Goal: Task Accomplishment & Management: Complete application form

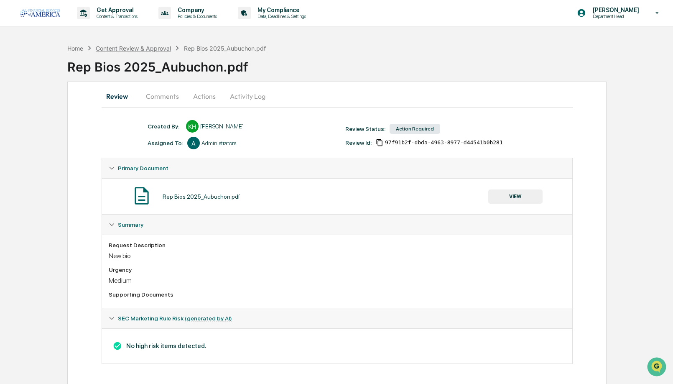
click at [126, 47] on div "Content Review & Approval" at bounding box center [133, 48] width 75 height 7
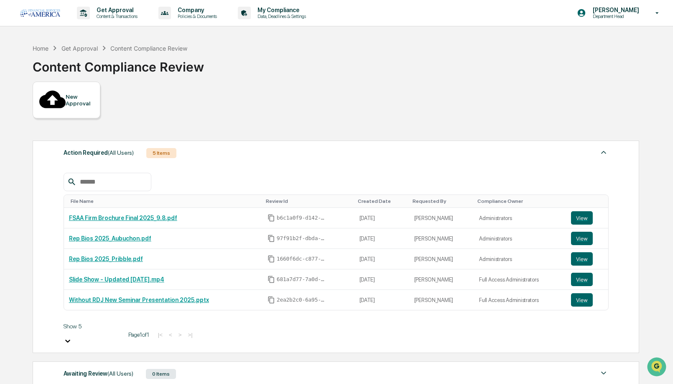
click at [80, 95] on div "New Approval" at bounding box center [80, 99] width 28 height 13
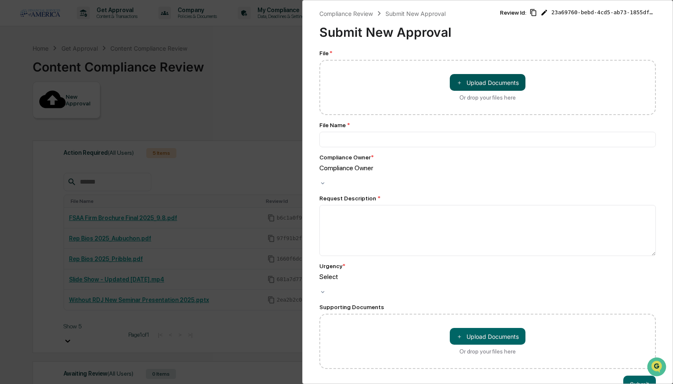
click at [476, 84] on button "＋ Upload Documents" at bounding box center [488, 82] width 76 height 17
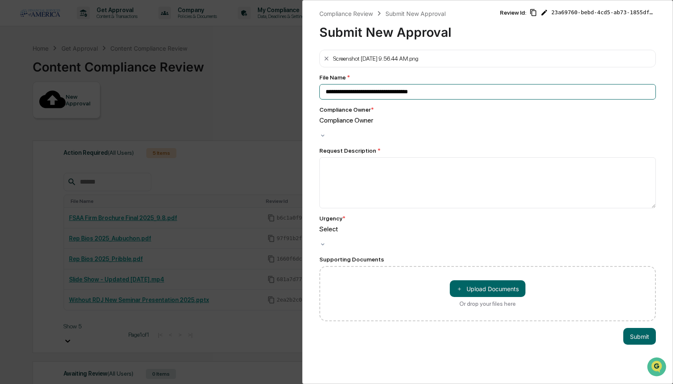
drag, startPoint x: 453, startPoint y: 90, endPoint x: 202, endPoint y: 90, distance: 251.8
click at [202, 90] on div "**********" at bounding box center [336, 192] width 673 height 384
type input "**********"
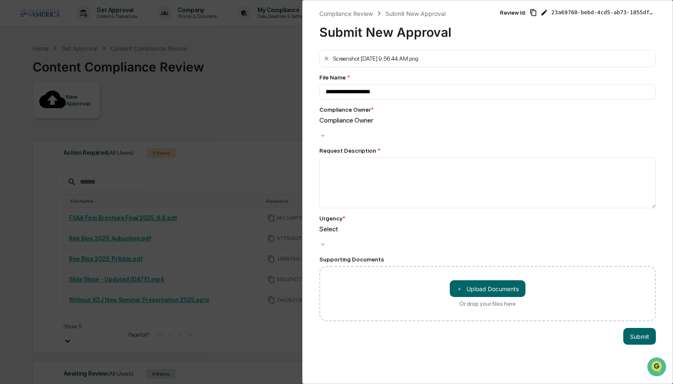
click at [339, 124] on div "Compliance Owner" at bounding box center [488, 120] width 337 height 8
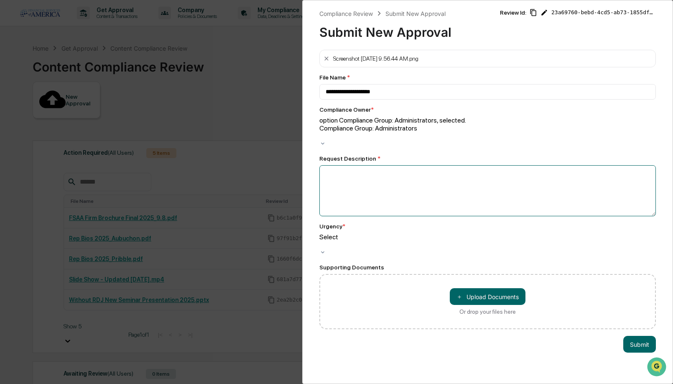
click at [338, 165] on textarea at bounding box center [488, 190] width 337 height 51
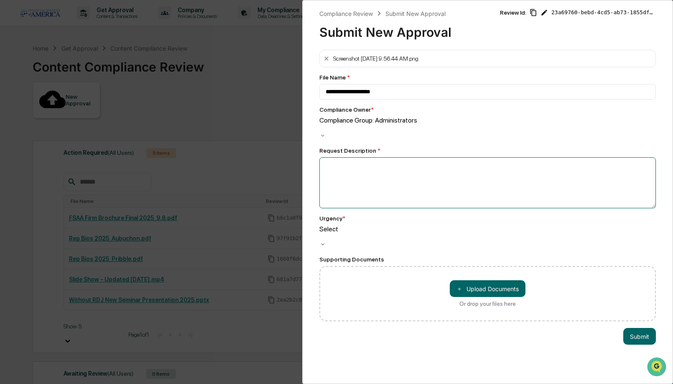
paste textarea "**********"
type textarea "**********"
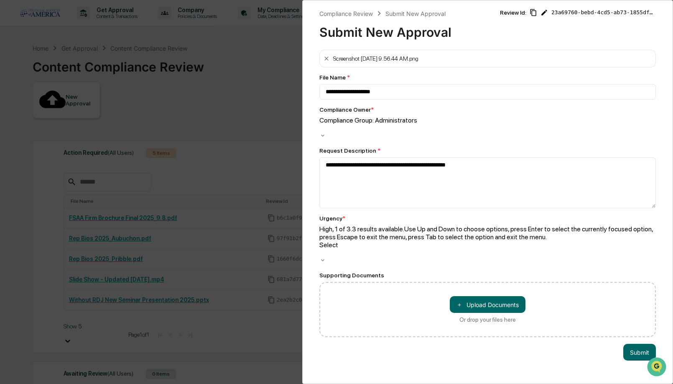
click at [368, 249] on div at bounding box center [488, 253] width 337 height 8
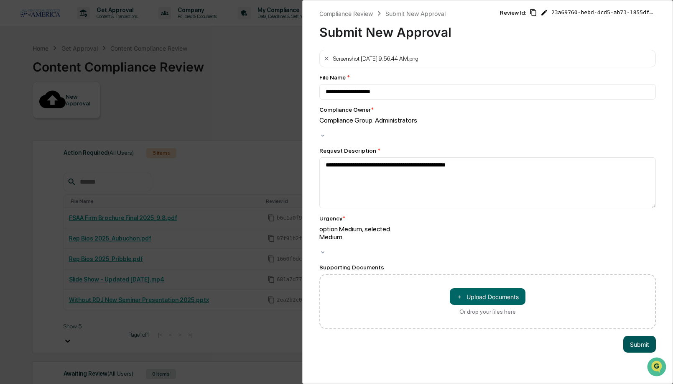
click at [647, 336] on button "Submit" at bounding box center [640, 344] width 33 height 17
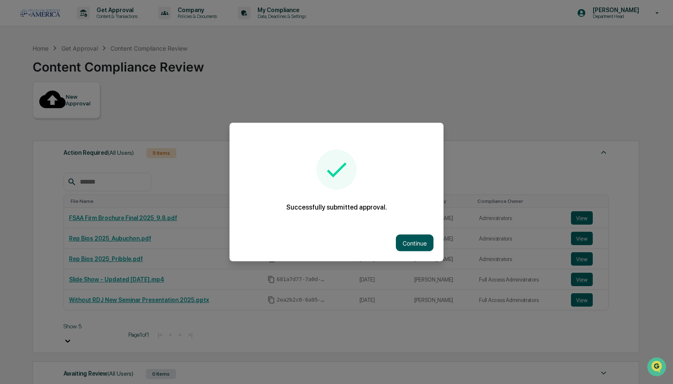
click at [413, 247] on button "Continue" at bounding box center [415, 243] width 38 height 17
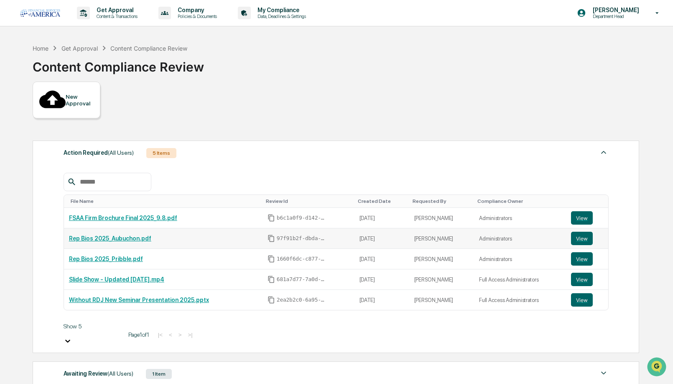
click at [136, 235] on link "Rep Bios 2025_Aubuchon.pdf" at bounding box center [110, 238] width 82 height 7
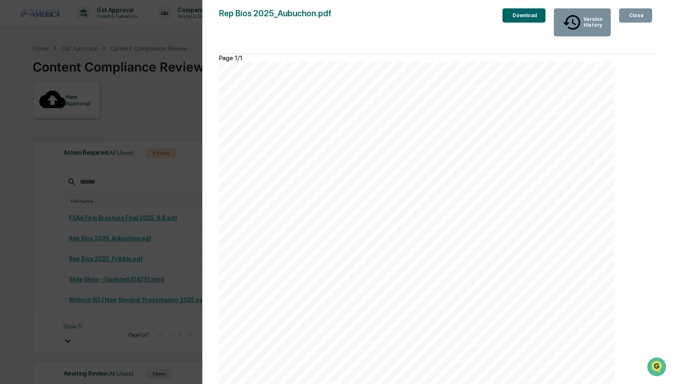
click at [620, 18] on button "Close" at bounding box center [636, 15] width 33 height 14
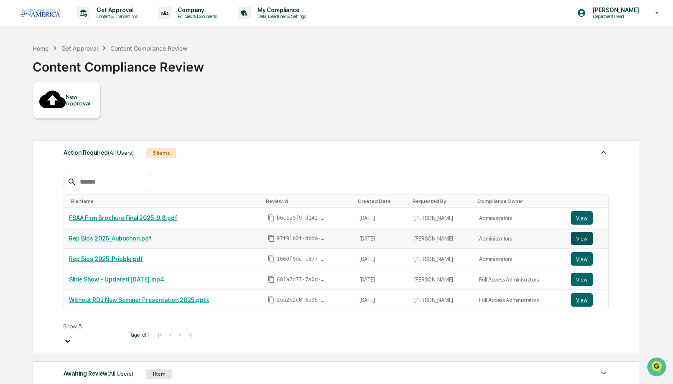
click at [579, 232] on button "View" at bounding box center [582, 238] width 22 height 13
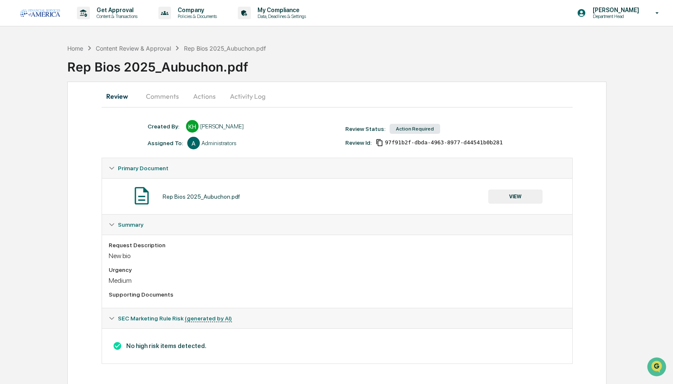
click at [164, 94] on button "Comments" at bounding box center [162, 96] width 46 height 20
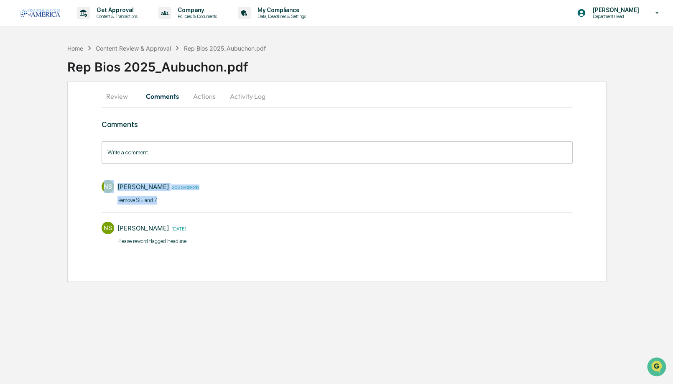
drag, startPoint x: 166, startPoint y: 200, endPoint x: 91, endPoint y: 200, distance: 74.9
click at [91, 200] on div "Review Comments Actions Activity Log Comments Write a comment... Write a commen…" at bounding box center [337, 182] width 540 height 200
click at [166, 202] on p "​Remove SIE and 7" at bounding box center [158, 200] width 81 height 8
drag, startPoint x: 166, startPoint y: 202, endPoint x: 112, endPoint y: 200, distance: 54.0
click at [112, 200] on div "NS Nicholas Shaheen 2025-08-26 ​Remove SIE and 7" at bounding box center [337, 191] width 471 height 31
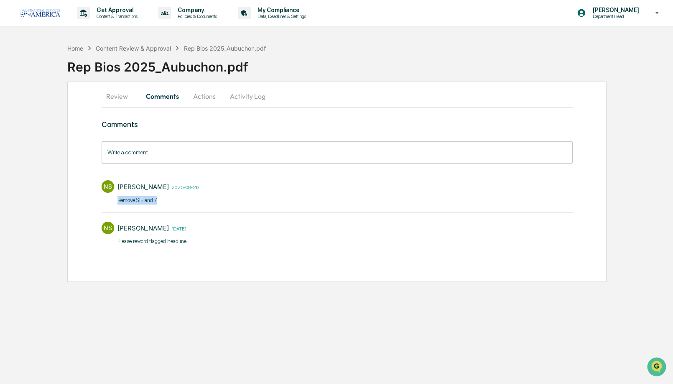
copy p "​Remove SIE and 7"
click at [210, 100] on button "Actions" at bounding box center [205, 96] width 38 height 20
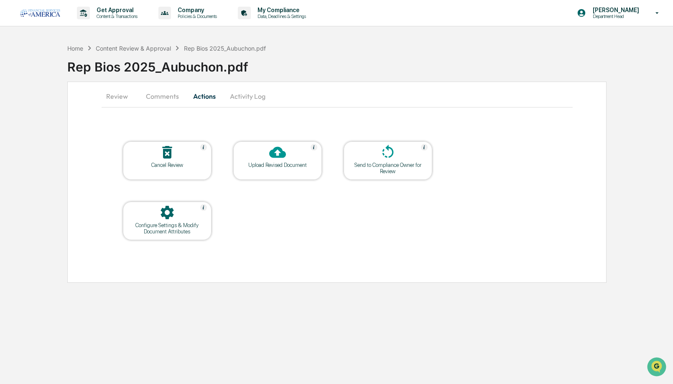
click at [273, 155] on icon at bounding box center [277, 152] width 17 height 11
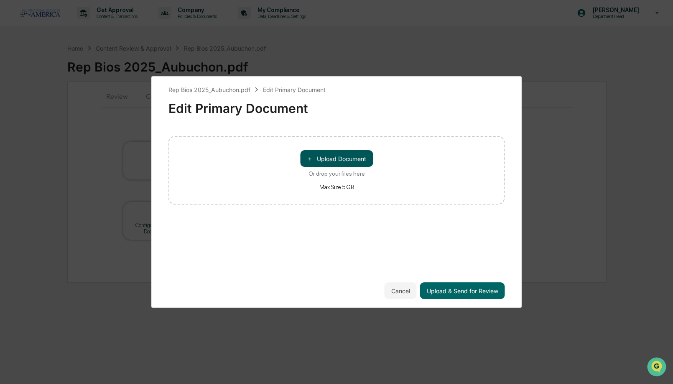
click at [328, 152] on button "＋ Upload Document" at bounding box center [336, 158] width 73 height 17
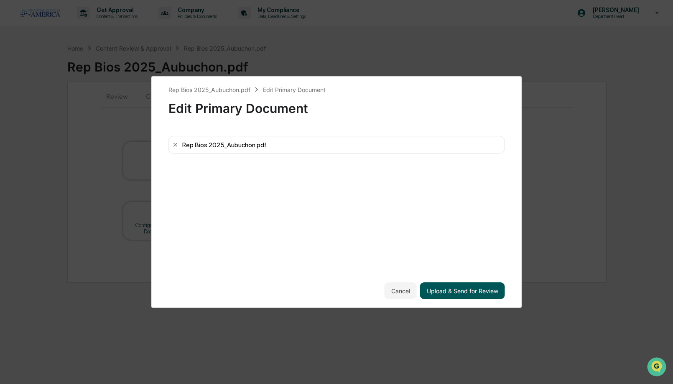
click at [469, 295] on button "Upload & Send for Review" at bounding box center [462, 290] width 85 height 17
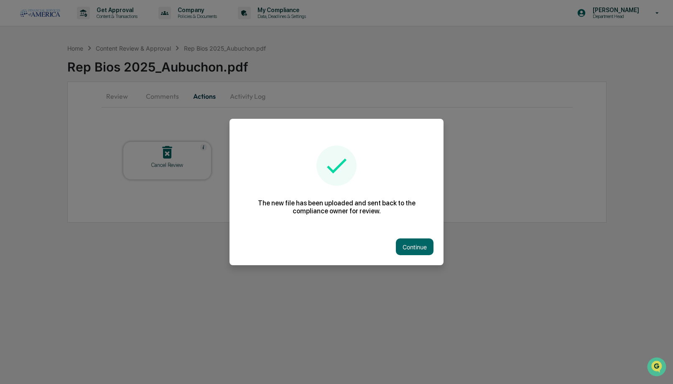
click at [417, 238] on div "Continue" at bounding box center [337, 246] width 214 height 37
click at [417, 249] on button "Continue" at bounding box center [415, 246] width 38 height 17
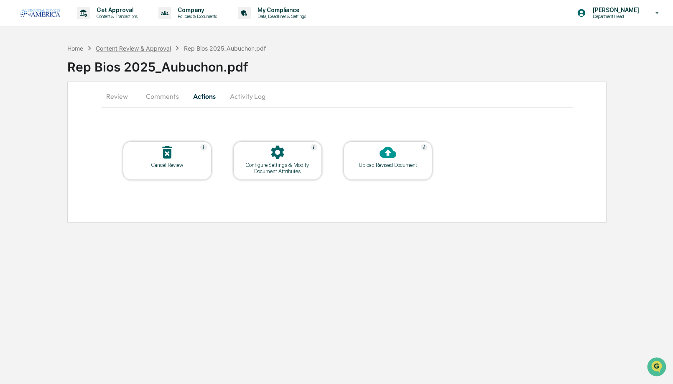
click at [108, 50] on div "Content Review & Approval" at bounding box center [133, 48] width 75 height 7
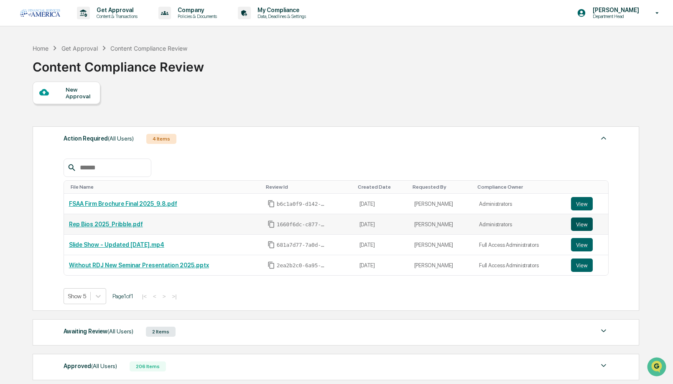
click at [582, 223] on button "View" at bounding box center [582, 224] width 22 height 13
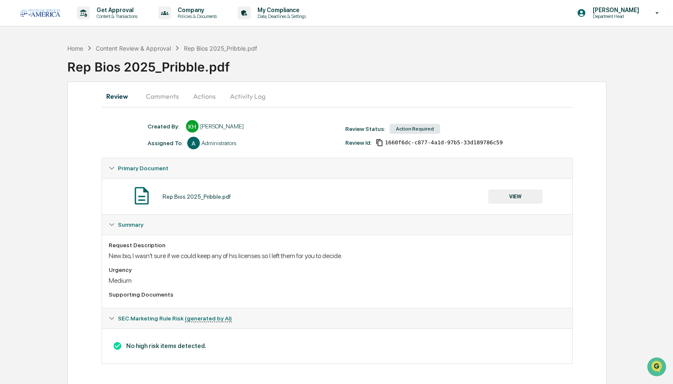
click at [170, 99] on button "Comments" at bounding box center [162, 96] width 46 height 20
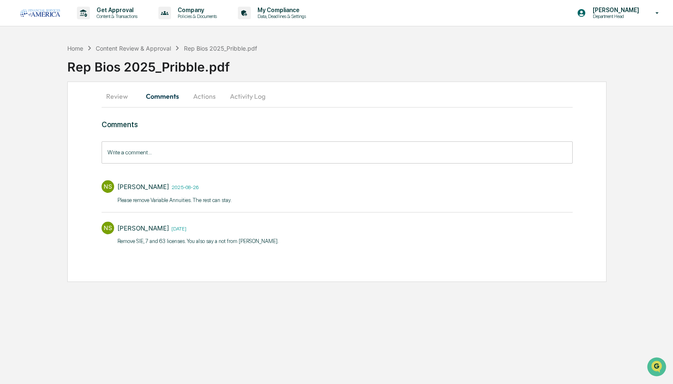
click at [204, 98] on button "Actions" at bounding box center [205, 96] width 38 height 20
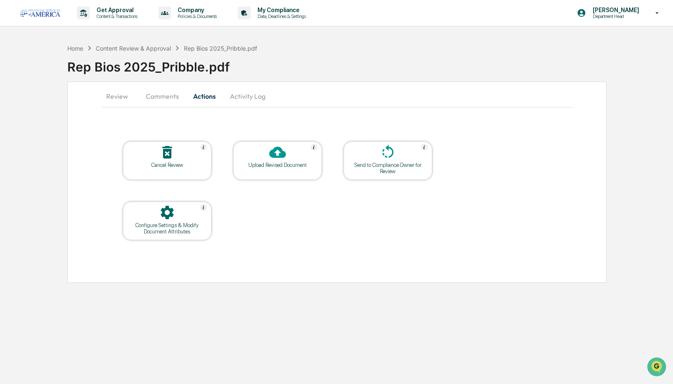
click at [282, 169] on div "Upload Revised Document" at bounding box center [277, 160] width 89 height 38
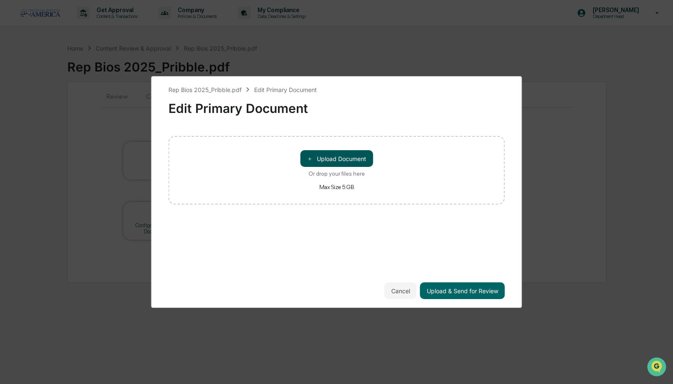
click at [328, 166] on button "＋ Upload Document" at bounding box center [336, 158] width 73 height 17
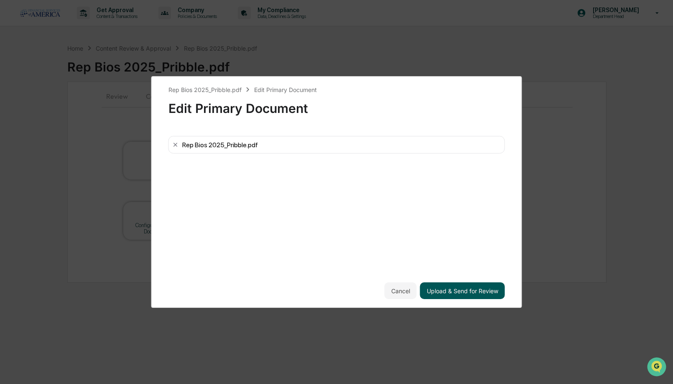
click at [490, 289] on button "Upload & Send for Review" at bounding box center [462, 290] width 85 height 17
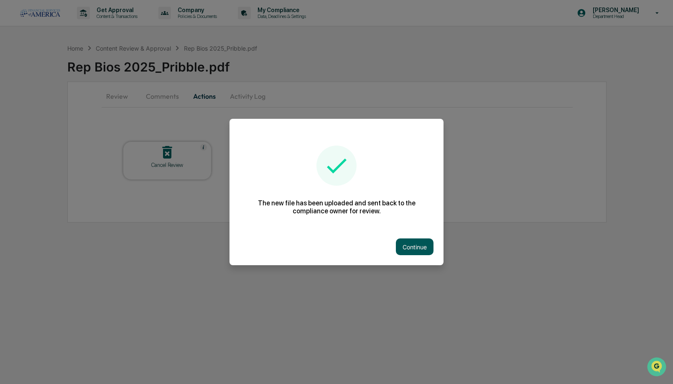
click at [422, 248] on button "Continue" at bounding box center [415, 246] width 38 height 17
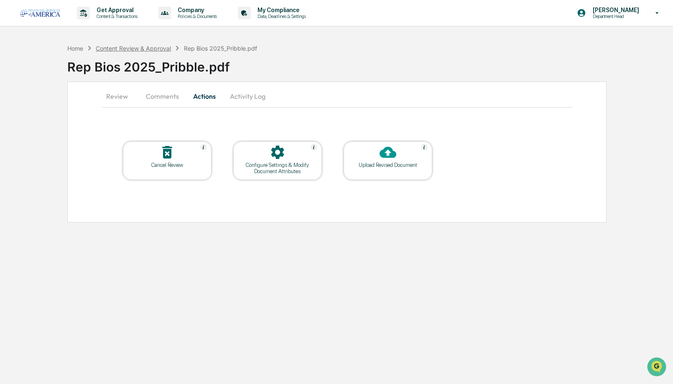
click at [133, 45] on div "Content Review & Approval" at bounding box center [133, 48] width 75 height 7
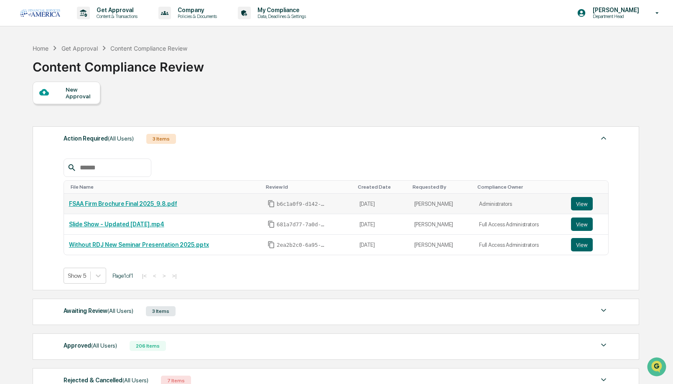
click at [164, 202] on link "FSAA Firm Brochure Final 2025_9.8.pdf" at bounding box center [123, 203] width 108 height 7
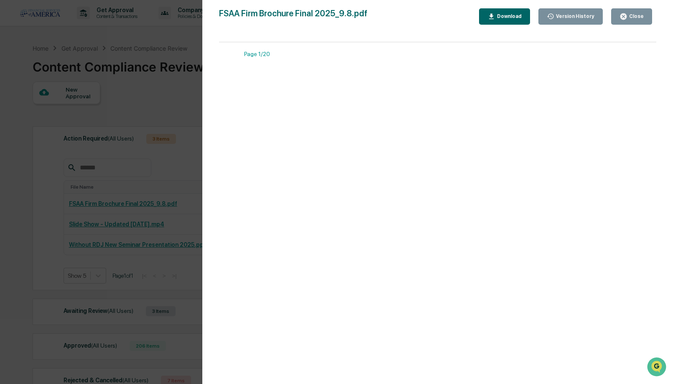
click at [632, 12] on button "Close" at bounding box center [632, 16] width 41 height 16
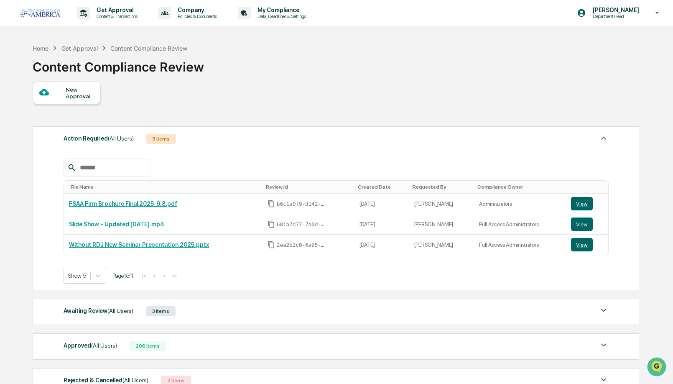
click at [579, 205] on button "View" at bounding box center [582, 203] width 22 height 13
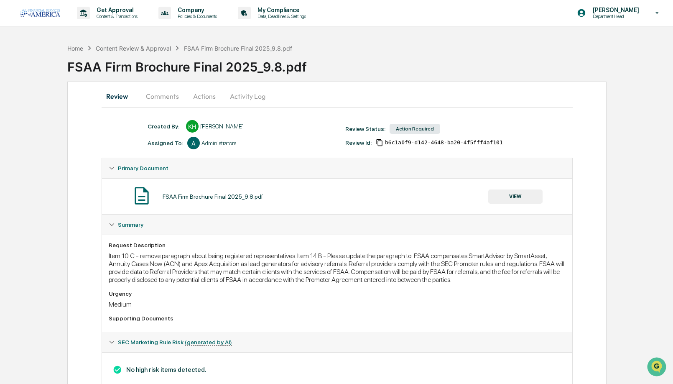
click at [172, 98] on button "Comments" at bounding box center [162, 96] width 46 height 20
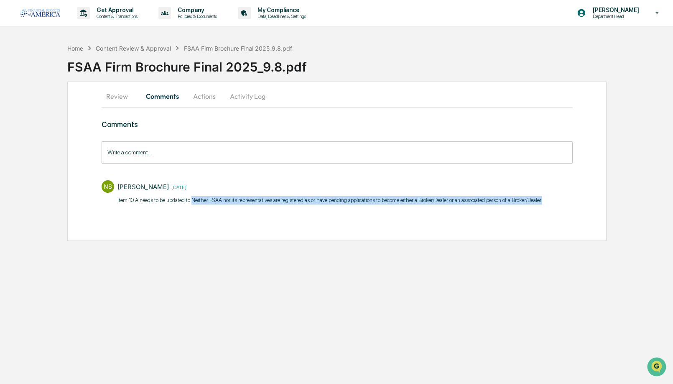
drag, startPoint x: 192, startPoint y: 199, endPoint x: 550, endPoint y: 204, distance: 358.1
click at [550, 204] on div "NS [PERSON_NAME] [DATE] ​Item 10 A needs to be updated to Neither FSAA nor its …" at bounding box center [337, 191] width 471 height 31
copy p "Neither FSAA nor its representatives are registered as or have pending applicat…"
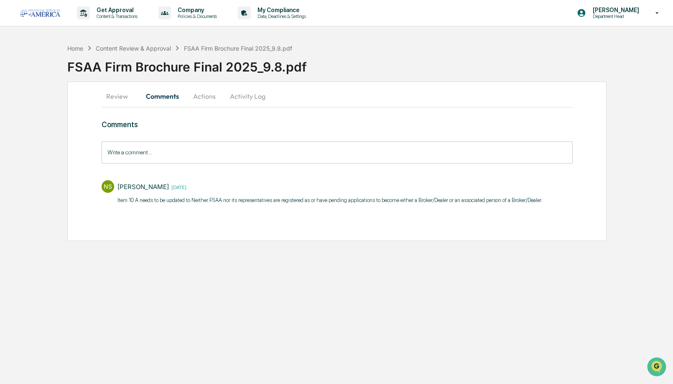
click at [150, 233] on div "Comments Write a comment... Write a comment... NS [PERSON_NAME] [DATE] ​Item 10…" at bounding box center [337, 178] width 471 height 116
click at [153, 44] on div "Home Content Review & Approval FSAA Firm Brochure Final 2025_9.8.pdf" at bounding box center [179, 48] width 225 height 9
click at [153, 47] on div "Content Review & Approval" at bounding box center [133, 48] width 75 height 7
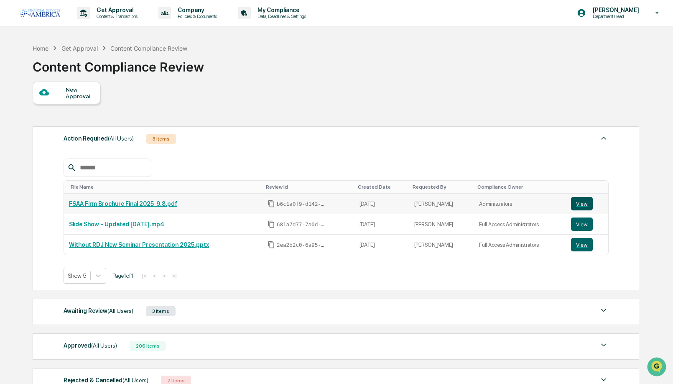
click at [583, 201] on button "View" at bounding box center [582, 203] width 22 height 13
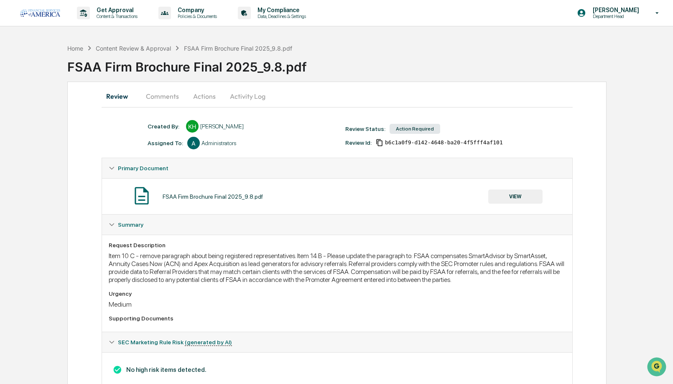
click at [178, 97] on button "Comments" at bounding box center [162, 96] width 46 height 20
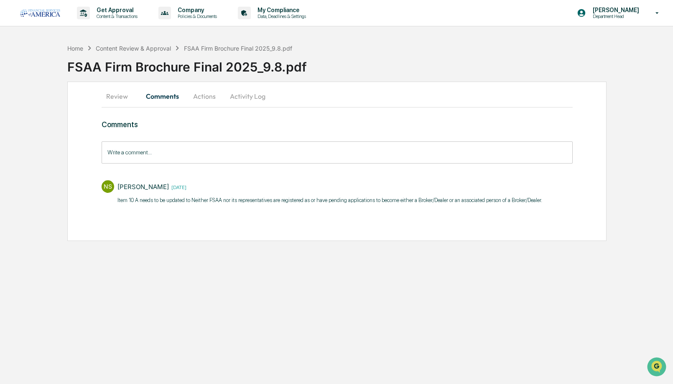
click at [202, 99] on button "Actions" at bounding box center [205, 96] width 38 height 20
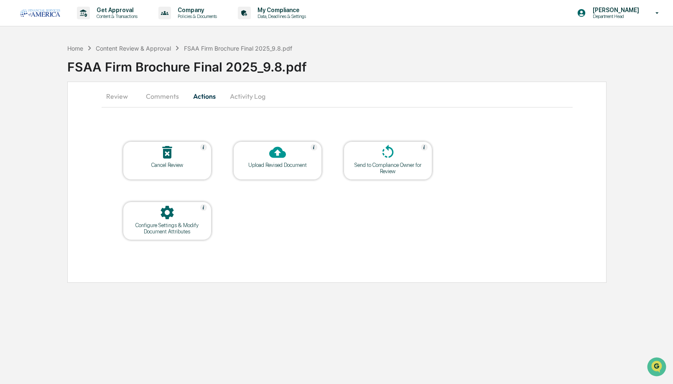
click at [262, 150] on div at bounding box center [278, 153] width 84 height 18
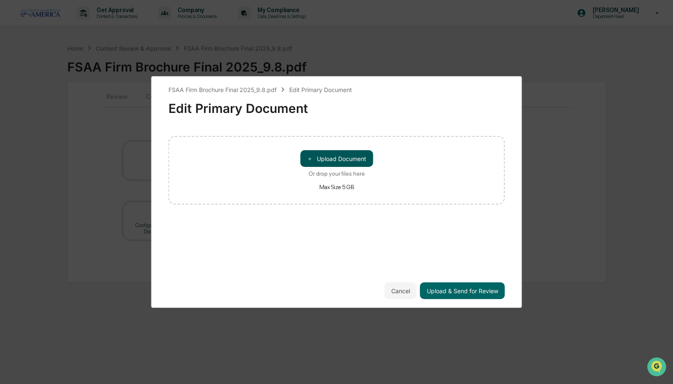
click at [320, 158] on button "＋ Upload Document" at bounding box center [336, 158] width 73 height 17
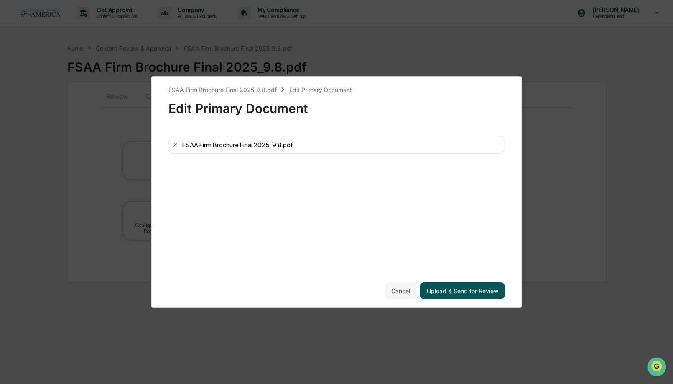
click at [487, 289] on button "Upload & Send for Review" at bounding box center [462, 290] width 85 height 17
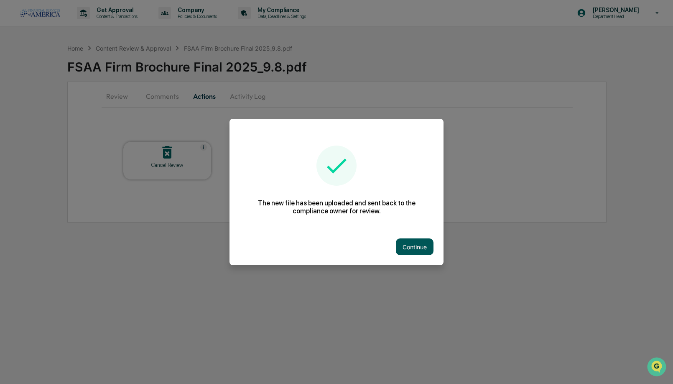
click at [426, 250] on button "Continue" at bounding box center [415, 246] width 38 height 17
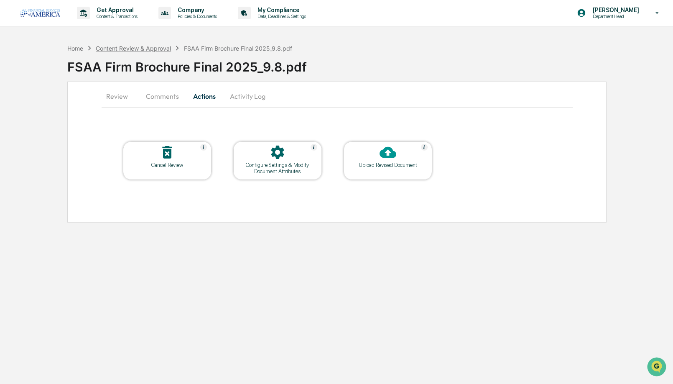
click at [120, 50] on div "Content Review & Approval" at bounding box center [133, 48] width 75 height 7
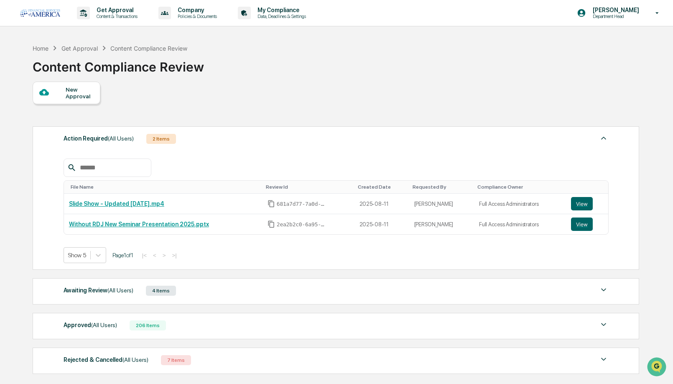
scroll to position [26, 0]
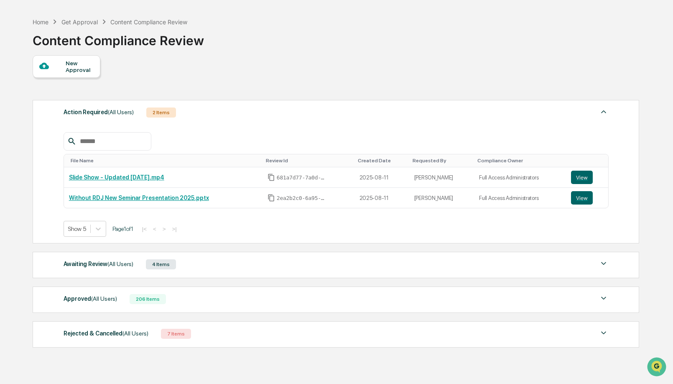
click at [77, 69] on div "New Approval" at bounding box center [80, 66] width 28 height 13
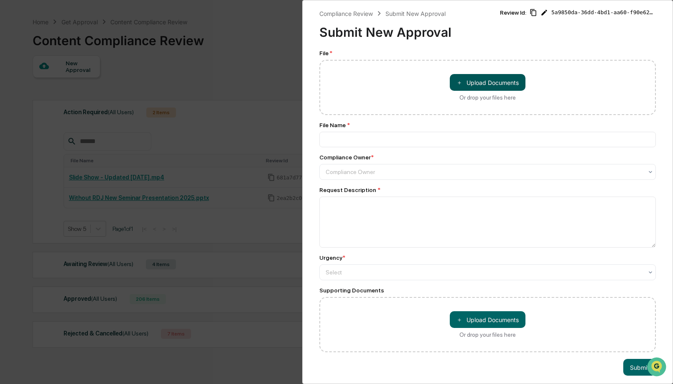
click at [460, 82] on span "＋" at bounding box center [460, 83] width 6 height 8
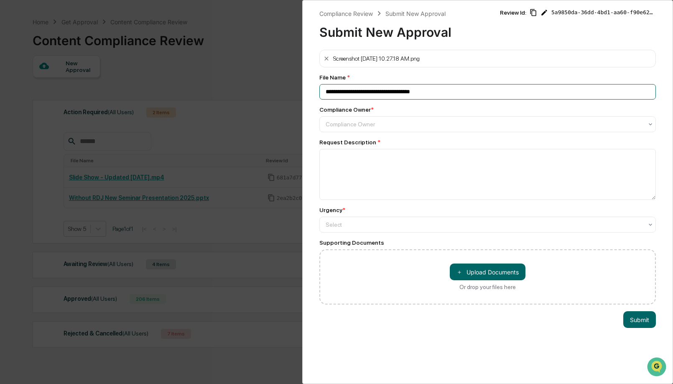
drag, startPoint x: 459, startPoint y: 93, endPoint x: 243, endPoint y: 90, distance: 215.4
click at [243, 90] on div "**********" at bounding box center [336, 192] width 673 height 384
paste input
type input "**********"
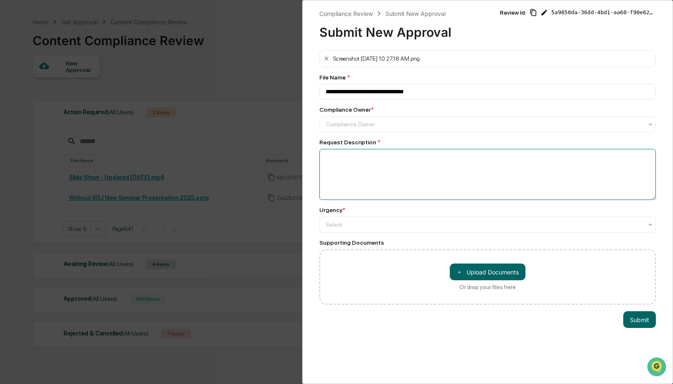
click at [357, 164] on textarea at bounding box center [488, 174] width 337 height 51
type textarea "**********"
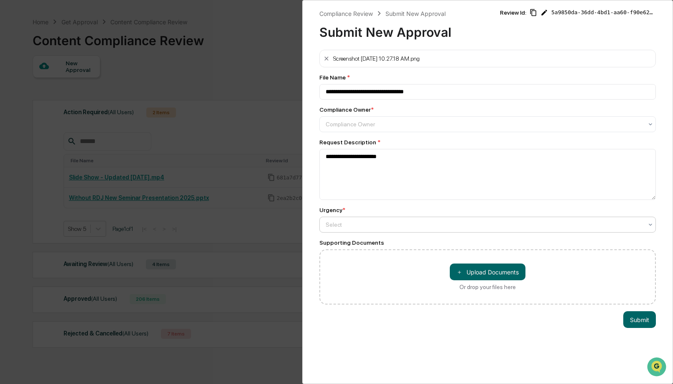
click at [376, 229] on div at bounding box center [484, 224] width 317 height 8
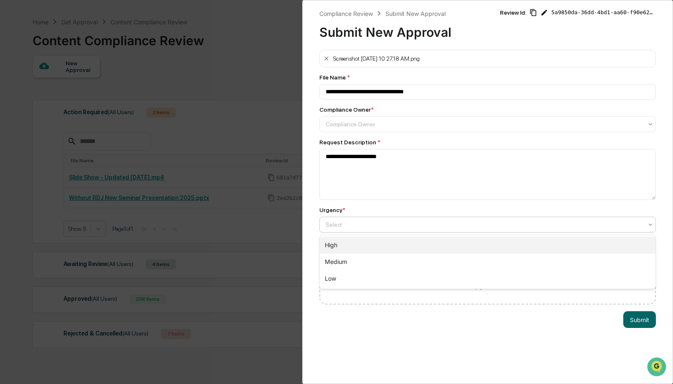
click at [353, 249] on div "High" at bounding box center [488, 245] width 336 height 17
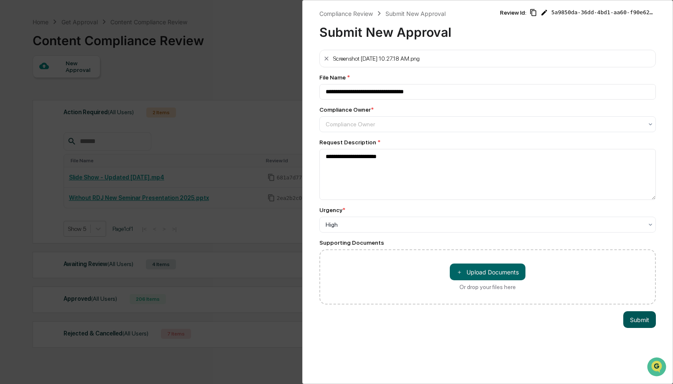
click at [634, 318] on button "Submit" at bounding box center [640, 319] width 33 height 17
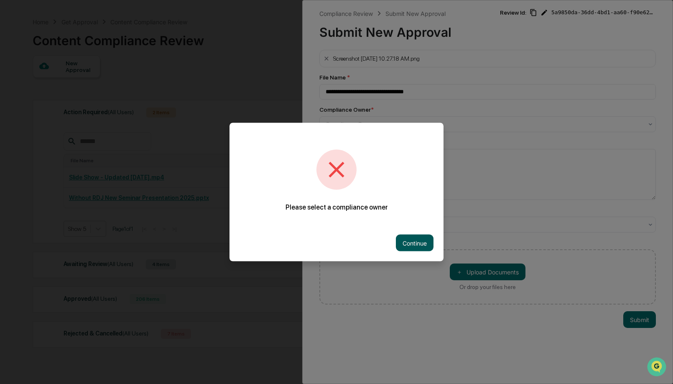
click at [415, 246] on button "Continue" at bounding box center [415, 243] width 38 height 17
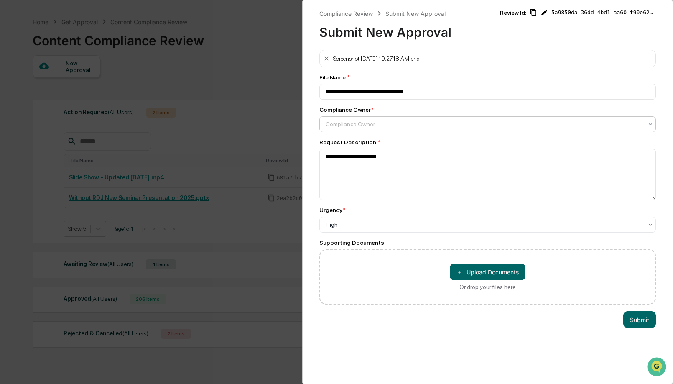
click at [368, 126] on div "Compliance Owner" at bounding box center [484, 124] width 317 height 7
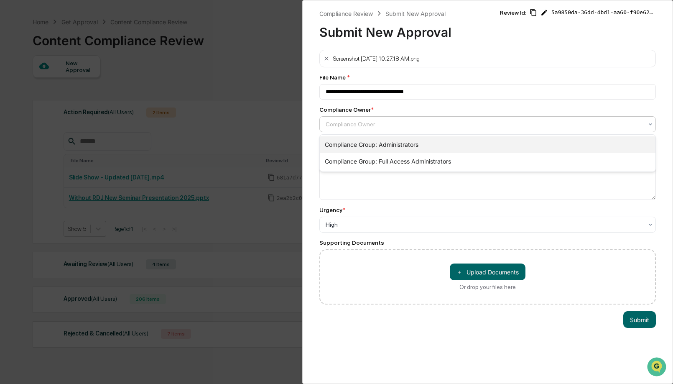
click at [359, 147] on div "Compliance Group: Administrators" at bounding box center [488, 144] width 336 height 17
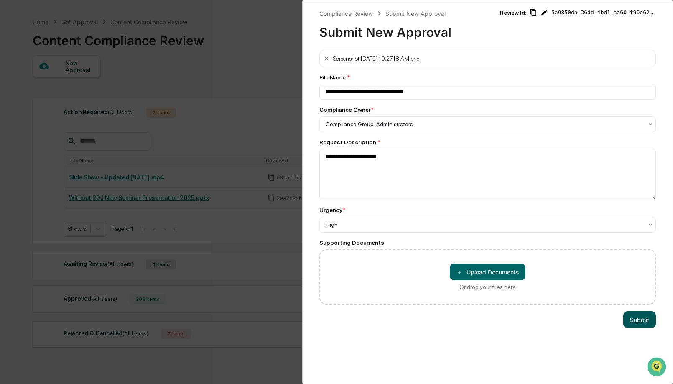
click at [640, 320] on button "Submit" at bounding box center [640, 319] width 33 height 17
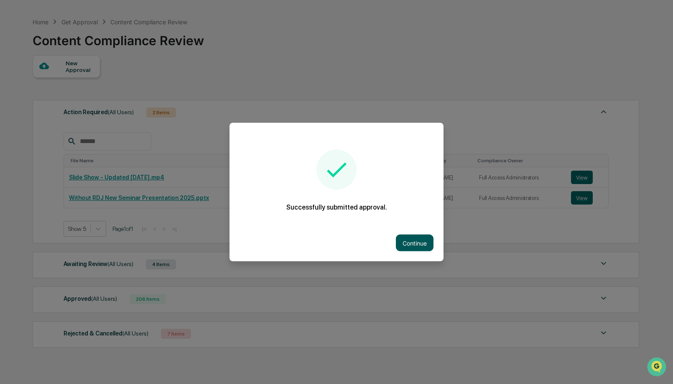
click at [414, 244] on button "Continue" at bounding box center [415, 243] width 38 height 17
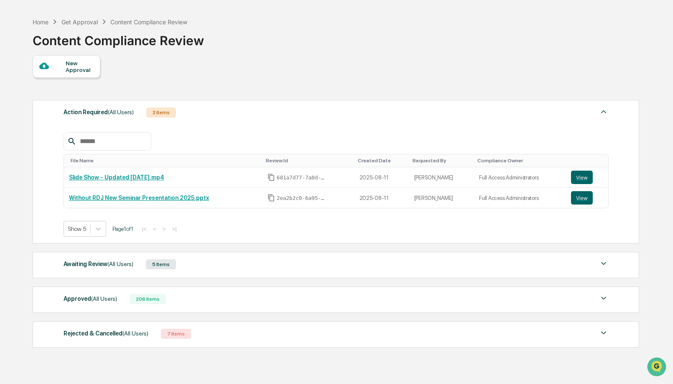
click at [83, 68] on div "New Approval" at bounding box center [80, 66] width 28 height 13
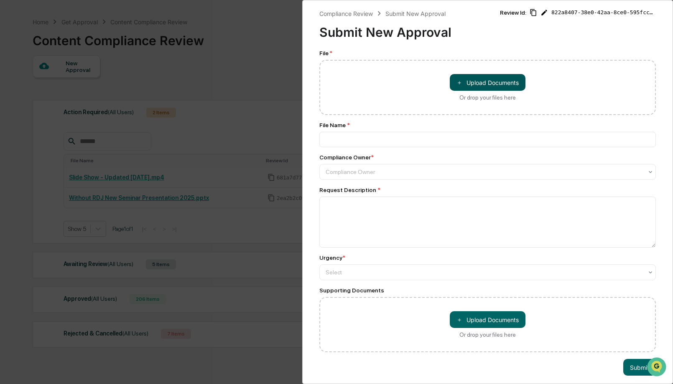
click at [473, 79] on button "＋ Upload Documents" at bounding box center [488, 82] width 76 height 17
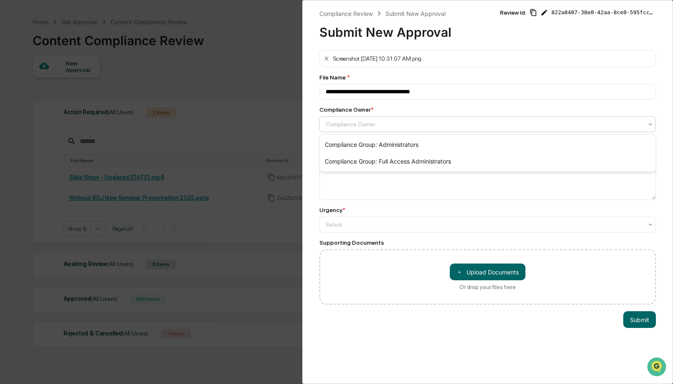
click at [377, 129] on div "Compliance Owner" at bounding box center [485, 124] width 326 height 12
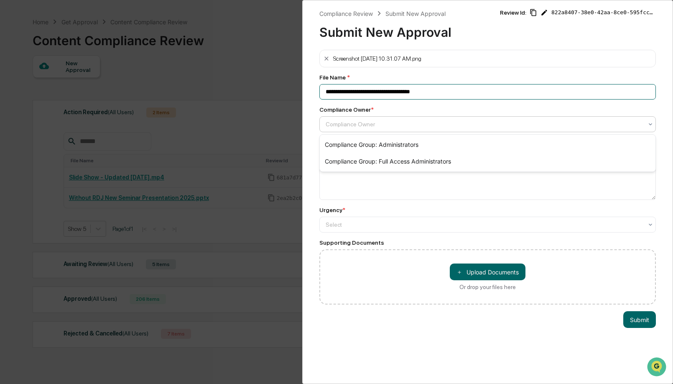
click at [381, 94] on input "**********" at bounding box center [488, 91] width 337 height 15
type input "**********"
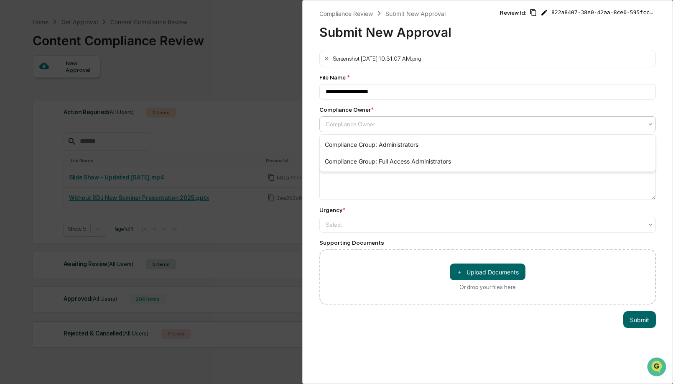
click at [404, 124] on div at bounding box center [484, 124] width 317 height 8
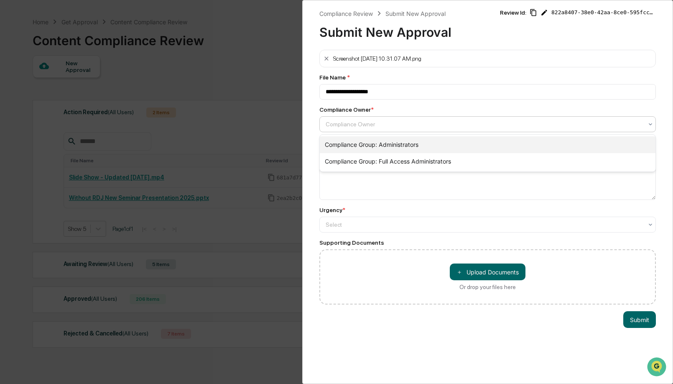
click at [390, 143] on div "Compliance Group: Administrators" at bounding box center [488, 144] width 336 height 17
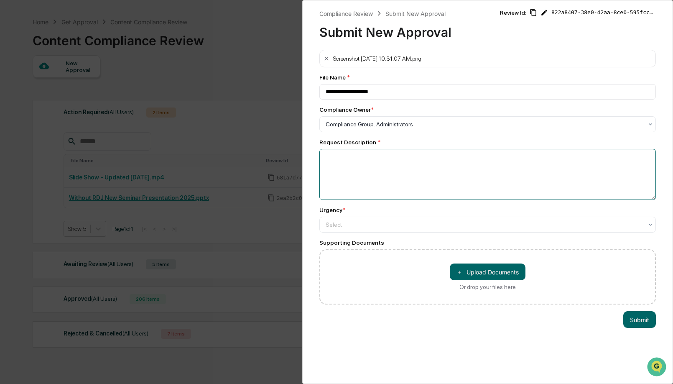
click at [384, 156] on textarea at bounding box center [488, 174] width 337 height 51
paste textarea "**********"
type textarea "**********"
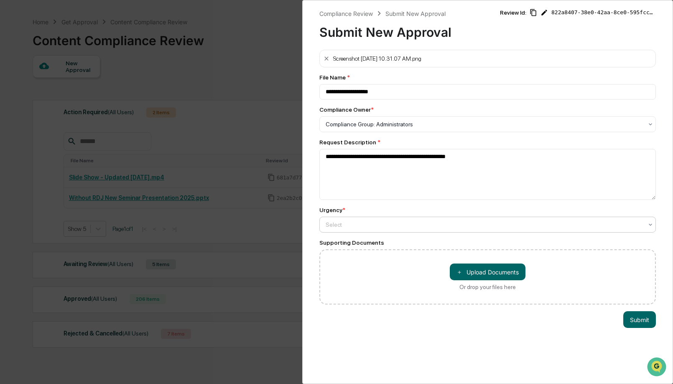
click at [349, 225] on div at bounding box center [484, 224] width 317 height 8
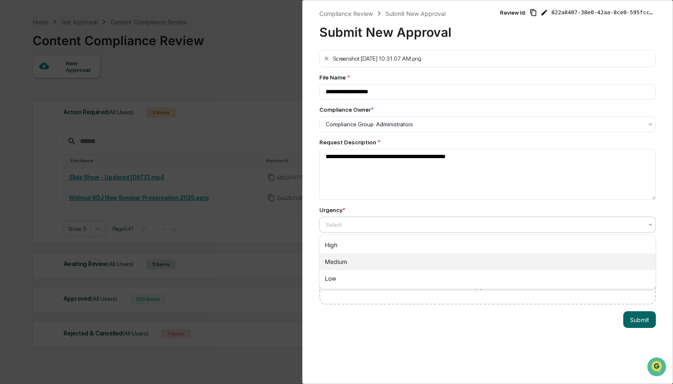
click at [338, 261] on div "Medium" at bounding box center [488, 261] width 336 height 17
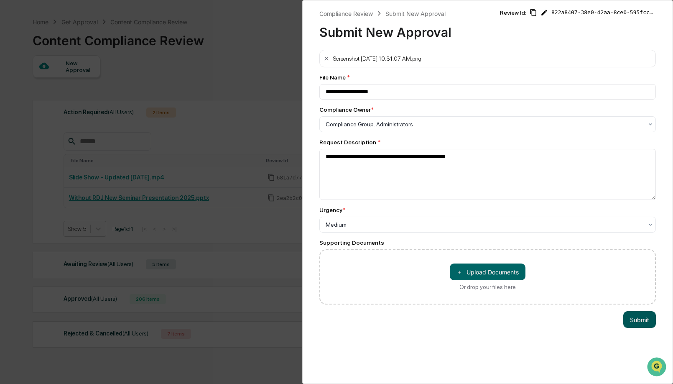
click at [645, 321] on button "Submit" at bounding box center [640, 319] width 33 height 17
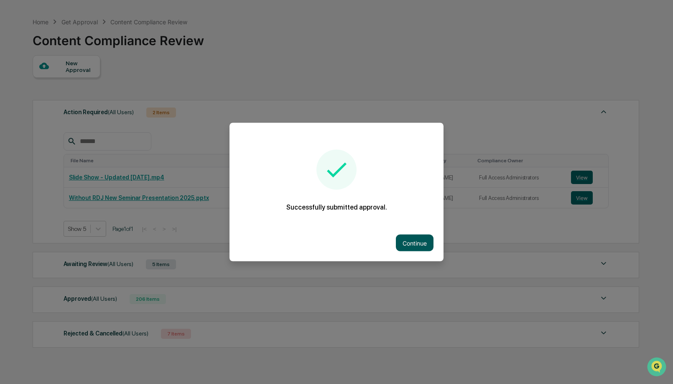
click at [422, 241] on button "Continue" at bounding box center [415, 243] width 38 height 17
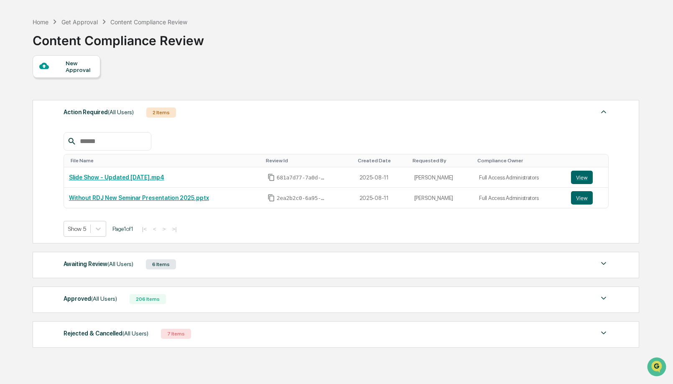
click at [156, 266] on div "6 Items" at bounding box center [161, 264] width 30 height 10
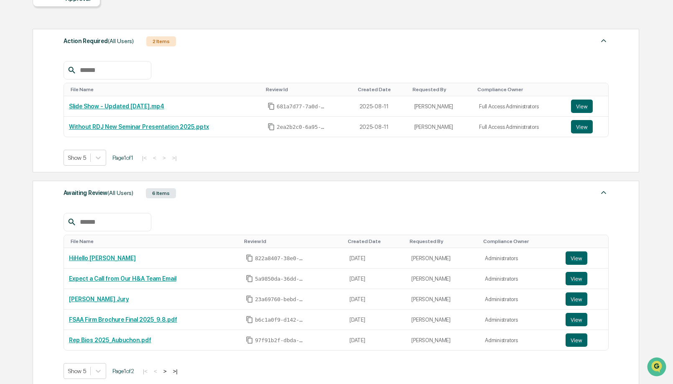
scroll to position [102, 0]
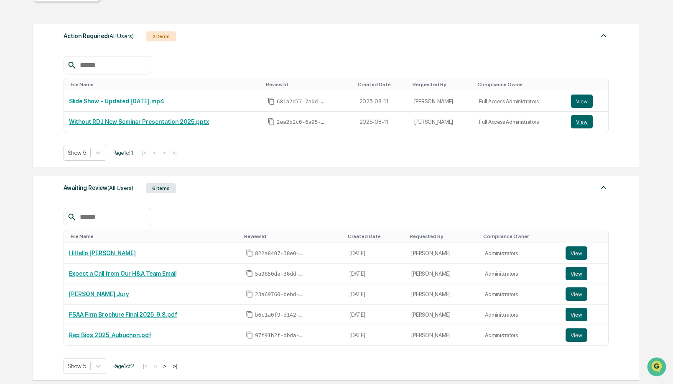
click at [169, 368] on button ">" at bounding box center [165, 366] width 8 height 7
